Goal: Task Accomplishment & Management: Manage account settings

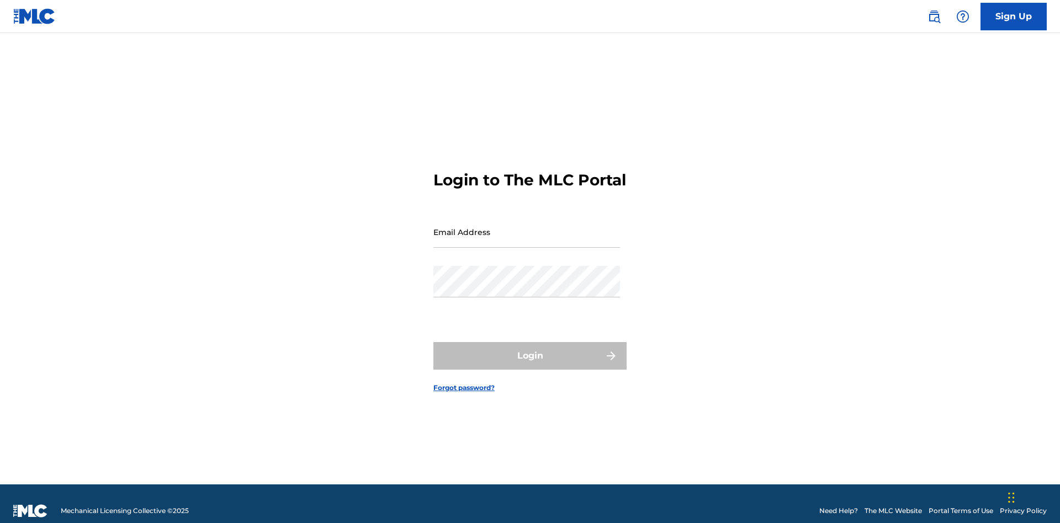
scroll to position [14, 0]
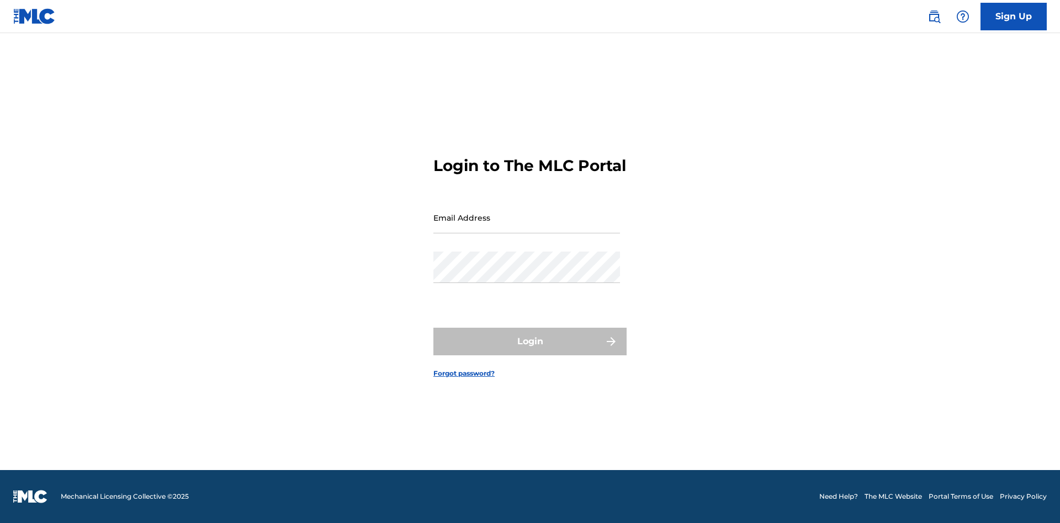
click at [527, 227] on input "Email Address" at bounding box center [526, 217] width 187 height 31
type input "[EMAIL_ADDRESS][DOMAIN_NAME]"
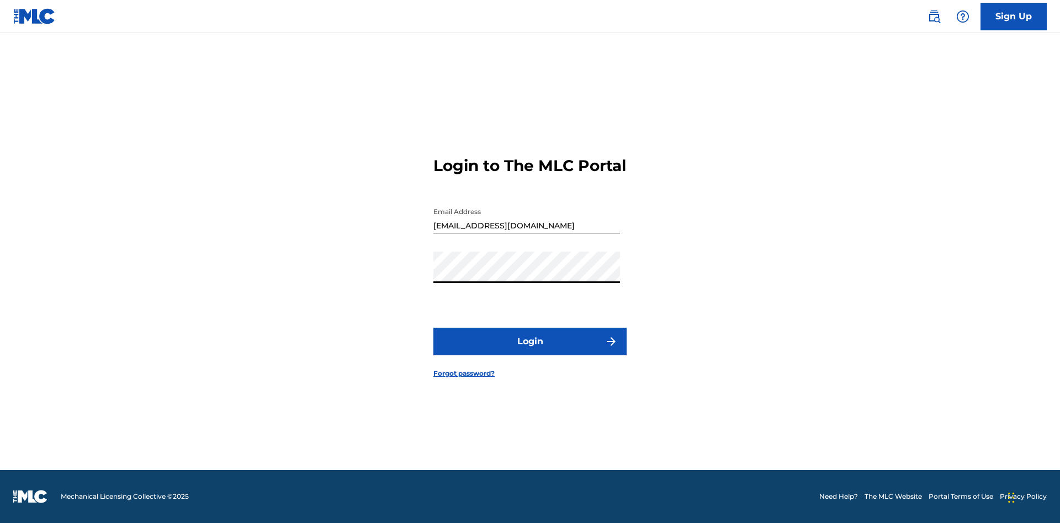
click at [530, 351] on button "Login" at bounding box center [529, 342] width 193 height 28
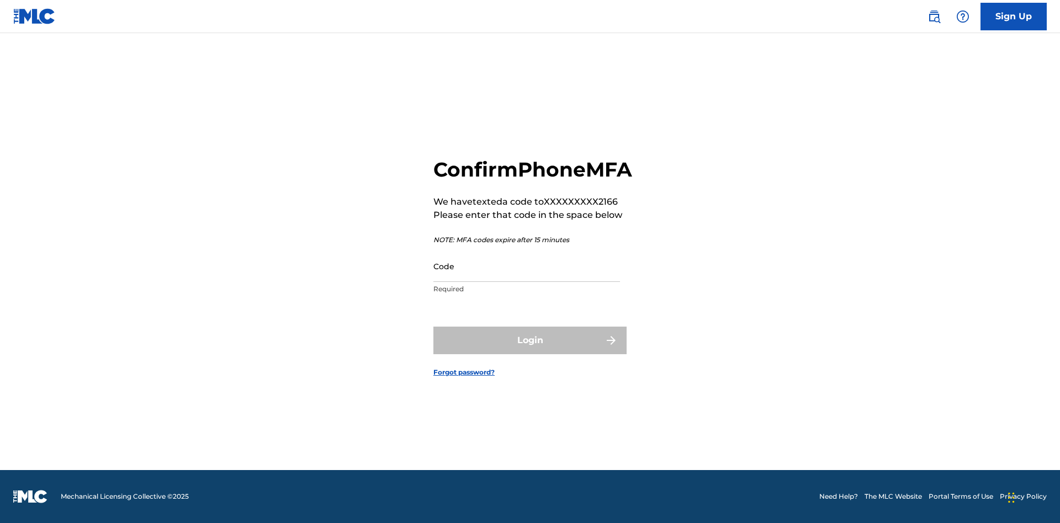
click at [527, 278] on input "Code" at bounding box center [526, 266] width 187 height 31
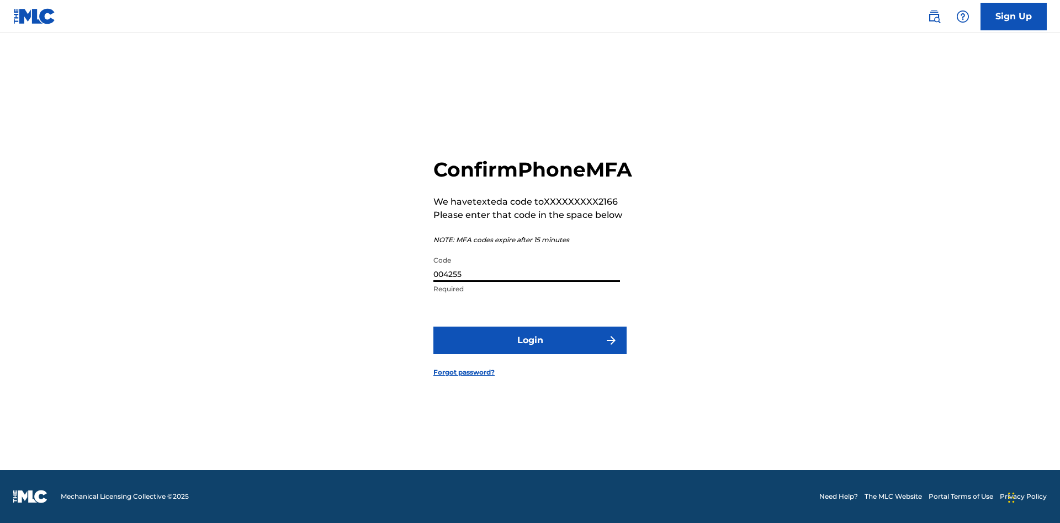
type input "004255"
click at [530, 353] on button "Login" at bounding box center [529, 341] width 193 height 28
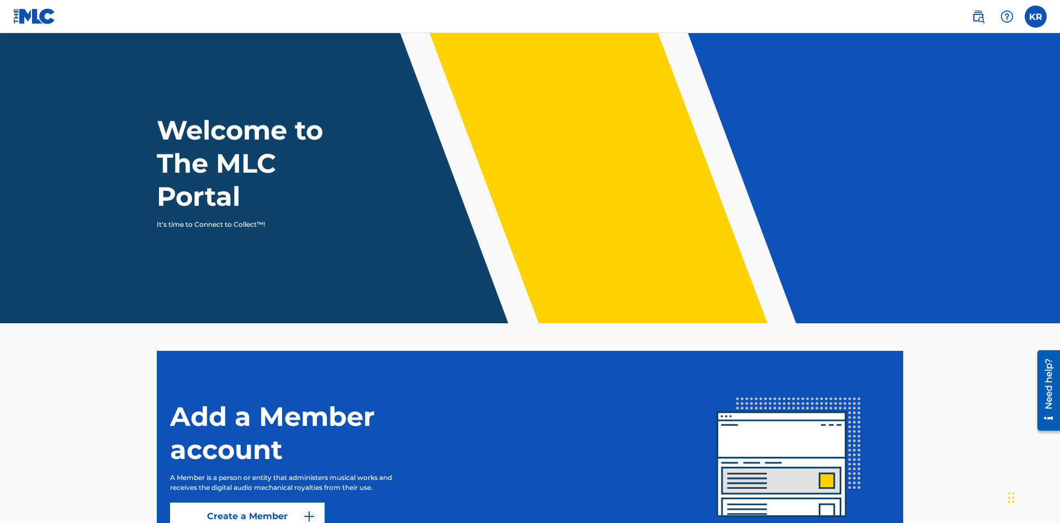
click at [1035, 16] on label at bounding box center [1035, 17] width 22 height 22
click at [1035, 17] on input "KR [PERSON_NAME] [EMAIL_ADDRESS][DOMAIN_NAME] Notification Preferences Profile …" at bounding box center [1035, 17] width 0 height 0
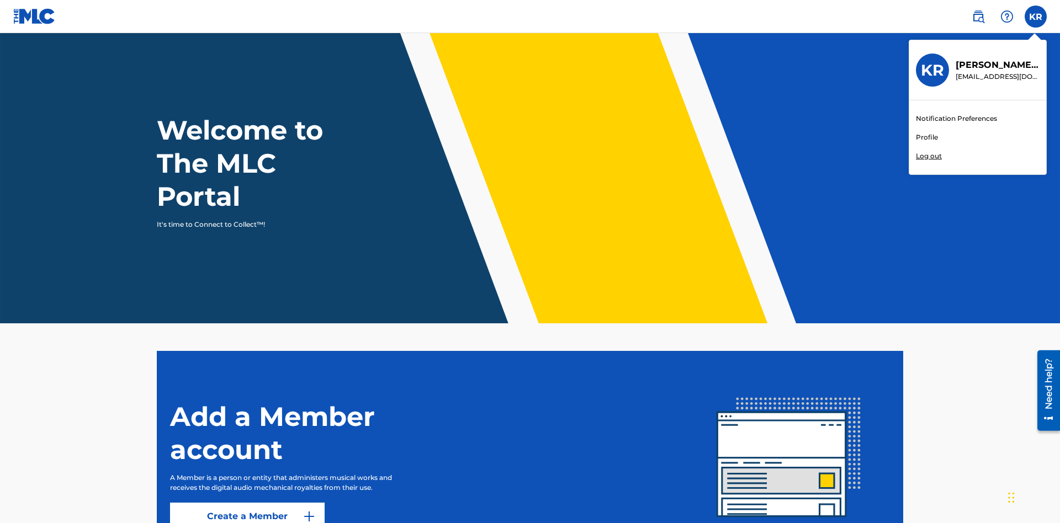
scroll to position [66, 0]
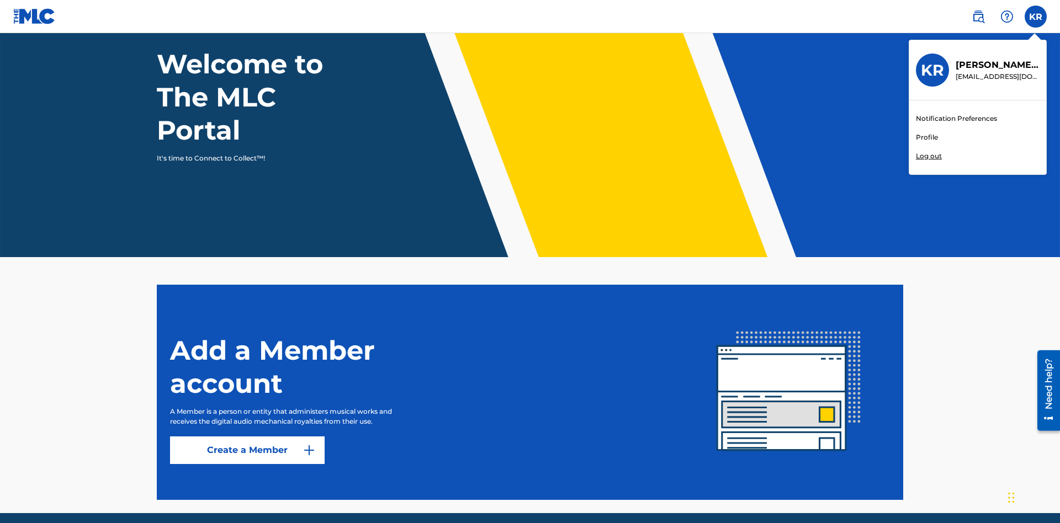
click at [926, 137] on link "Profile" at bounding box center [927, 137] width 22 height 10
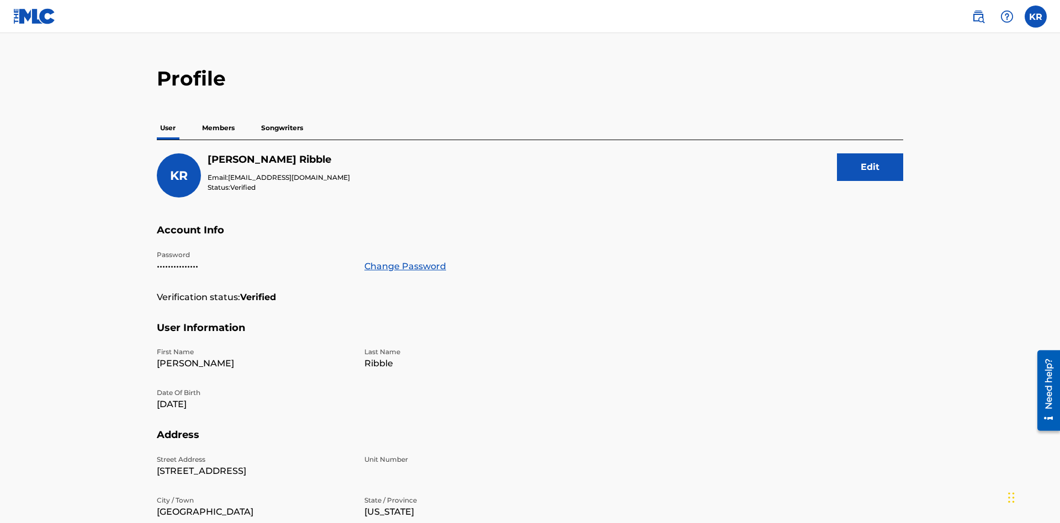
scroll to position [213, 0]
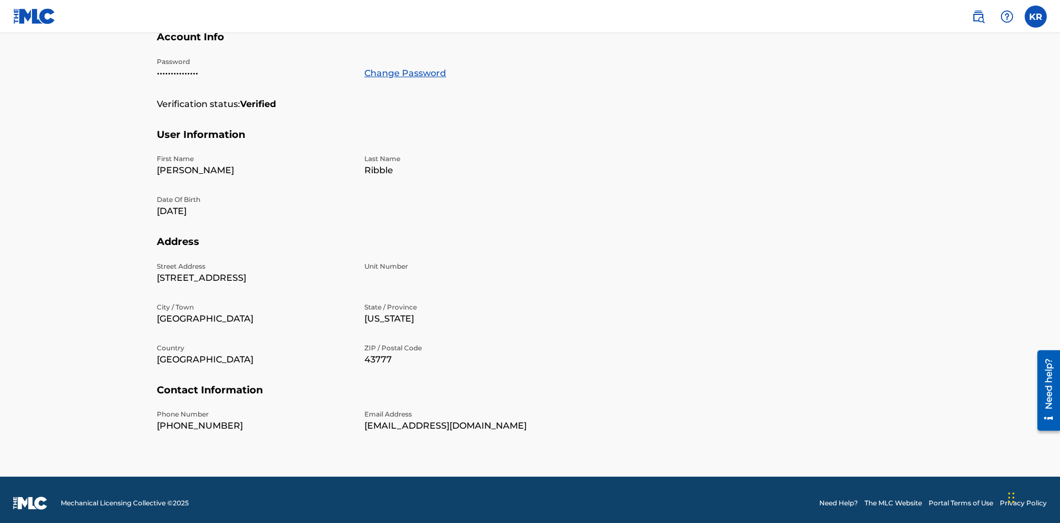
click at [405, 73] on link "Change Password" at bounding box center [405, 73] width 82 height 13
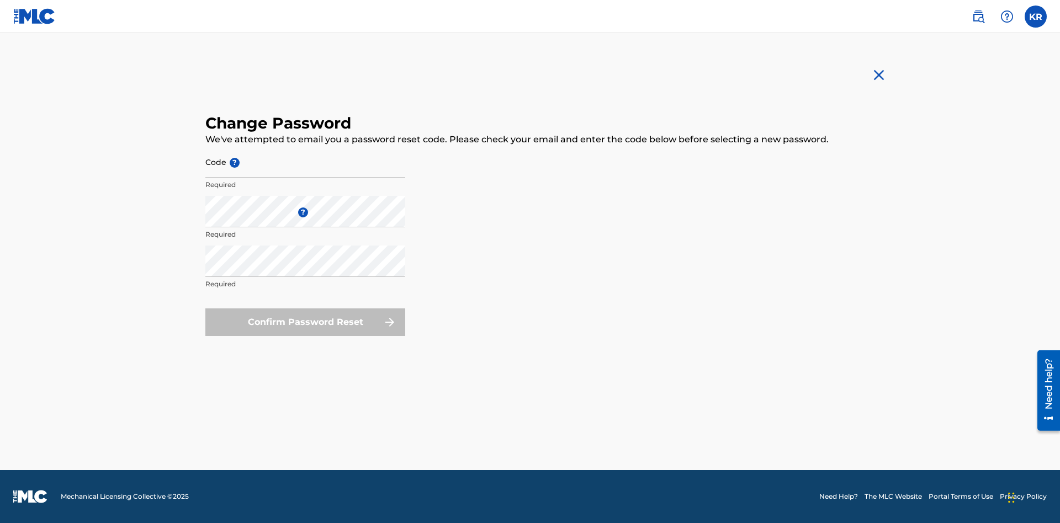
click at [305, 162] on input "Code ?" at bounding box center [305, 161] width 200 height 31
type input "e717b5676a1ea52ea0fd476ddb8c57ee"
